Goal: Information Seeking & Learning: Learn about a topic

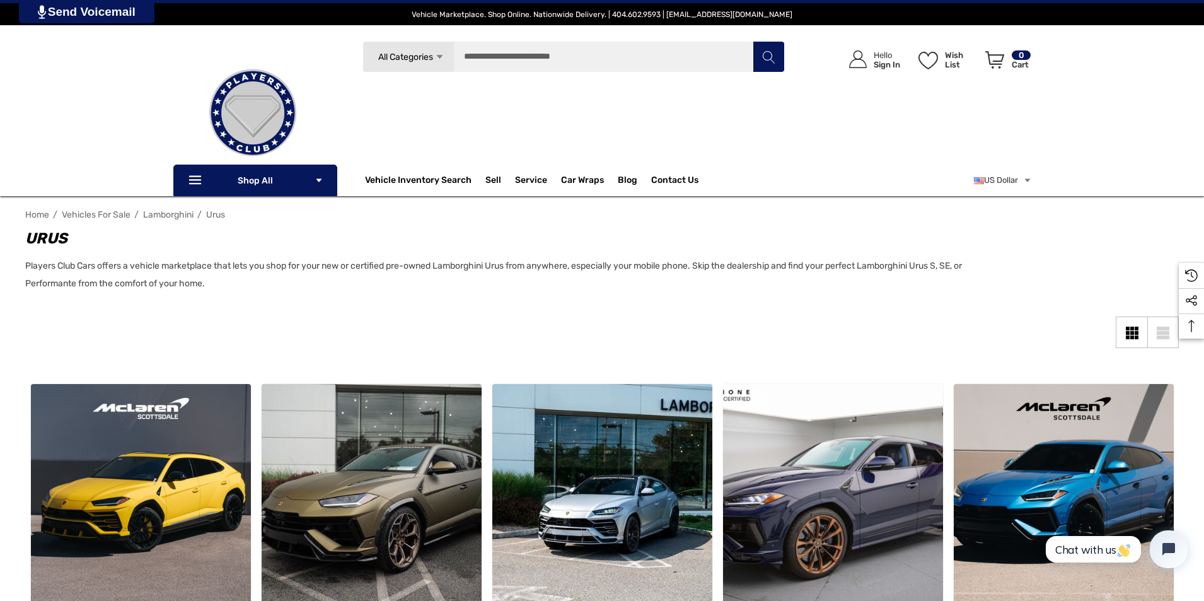
click at [422, 52] on span "All Categories" at bounding box center [405, 57] width 55 height 11
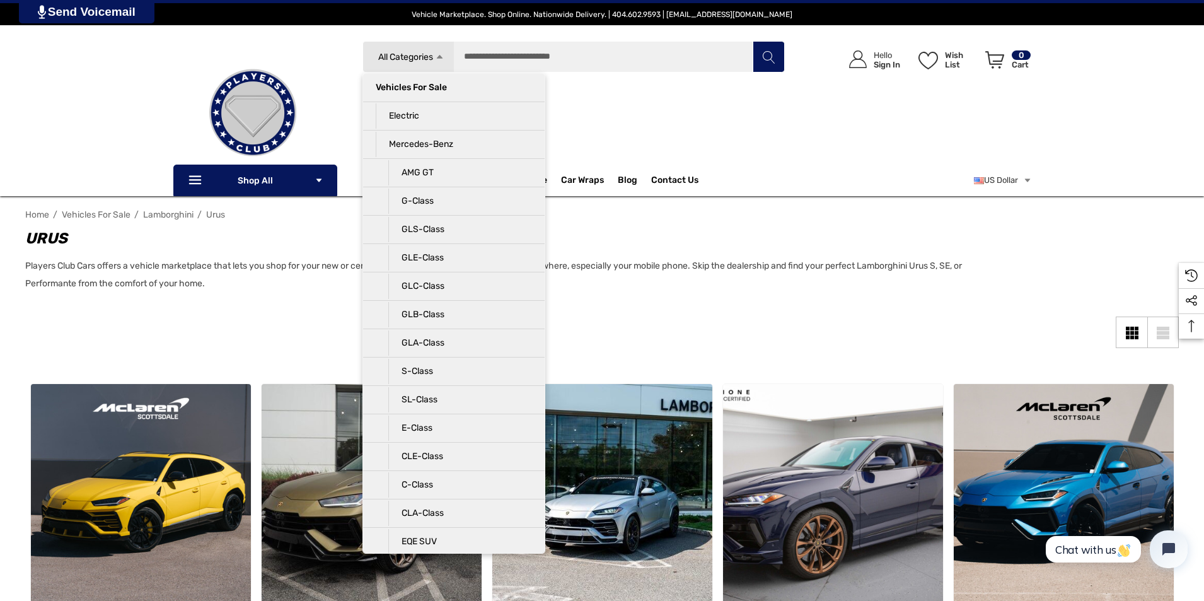
click at [422, 52] on span "All Categories" at bounding box center [405, 57] width 55 height 11
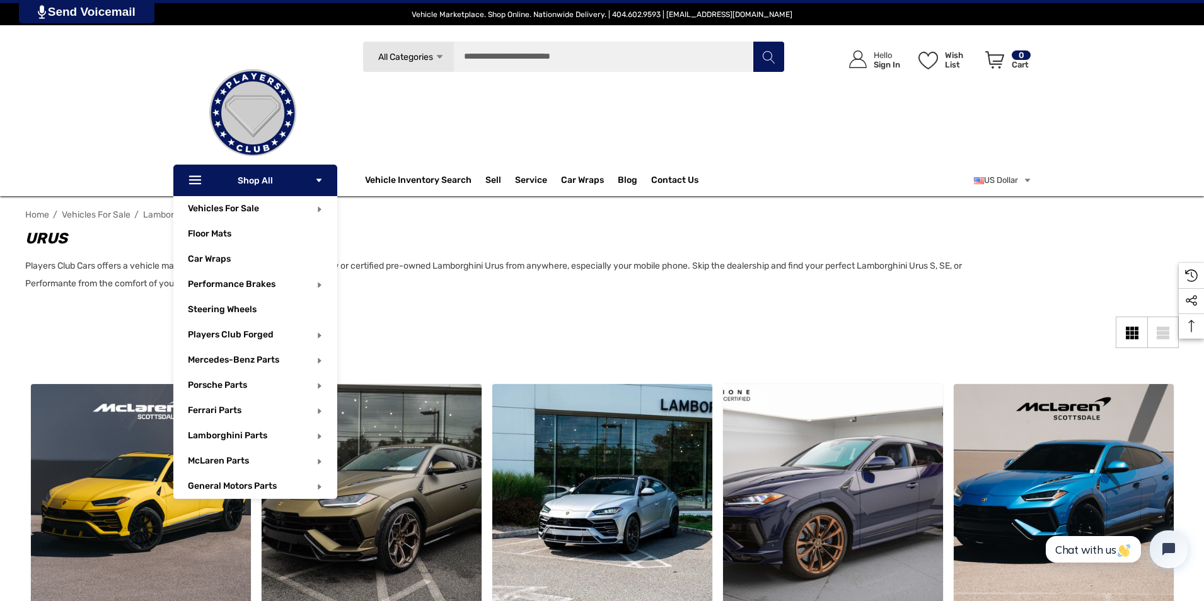
click at [299, 186] on p "Icon Line Icon Line Shop All Icon Arrow Down Icon Arrow Down" at bounding box center [255, 181] width 164 height 32
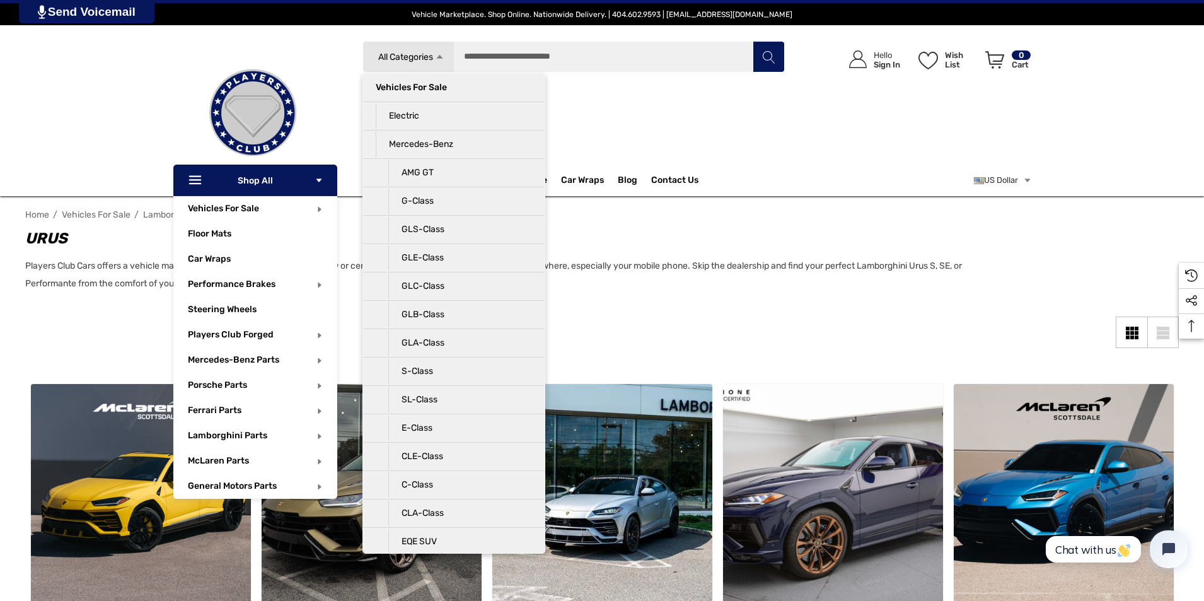
click at [299, 186] on p "Icon Line Icon Line Shop All Icon Arrow Down Icon Arrow Down" at bounding box center [255, 181] width 164 height 32
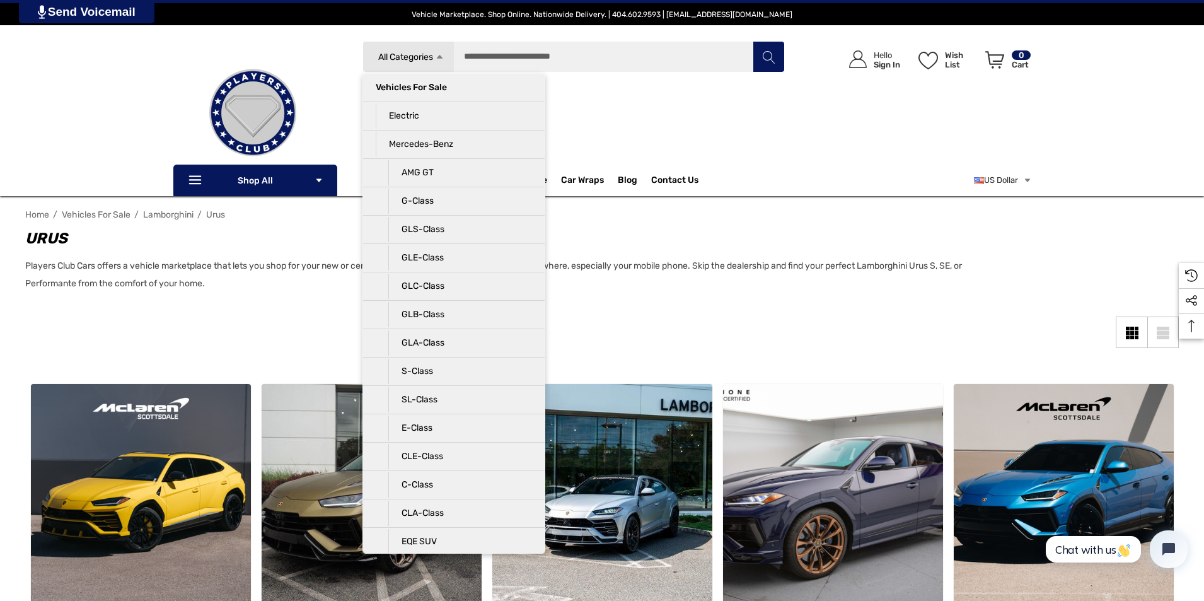
click at [562, 62] on input "Search" at bounding box center [574, 57] width 422 height 32
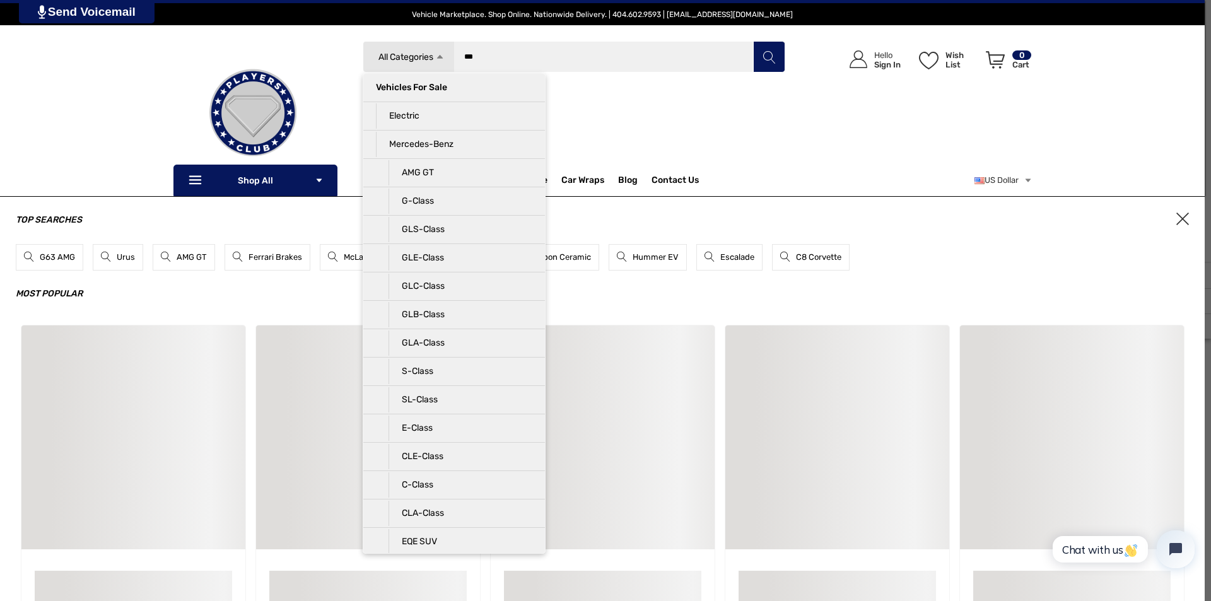
type input "***"
click at [753, 41] on button "Search" at bounding box center [769, 57] width 32 height 32
